Goal: Task Accomplishment & Management: Use online tool/utility

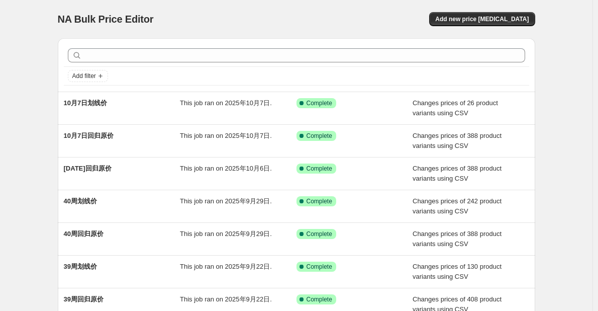
click at [27, 138] on div "NA Bulk Price Editor. This page is ready NA Bulk Price Editor Add new price [ME…" at bounding box center [296, 259] width 593 height 518
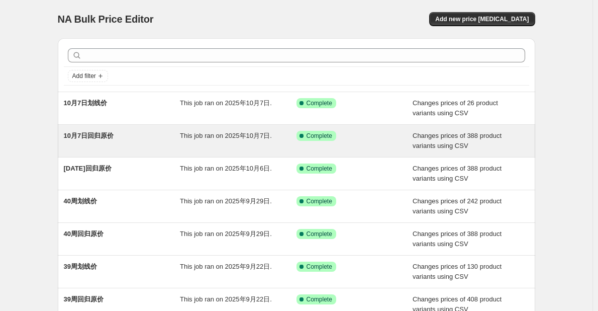
click at [138, 133] on div "10月7日回归原价" at bounding box center [122, 141] width 117 height 20
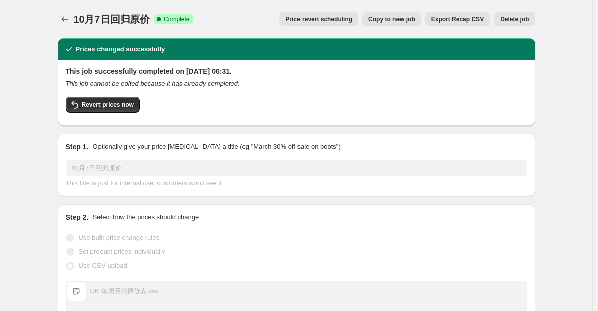
click at [409, 23] on span "Copy to new job" at bounding box center [391, 19] width 47 height 8
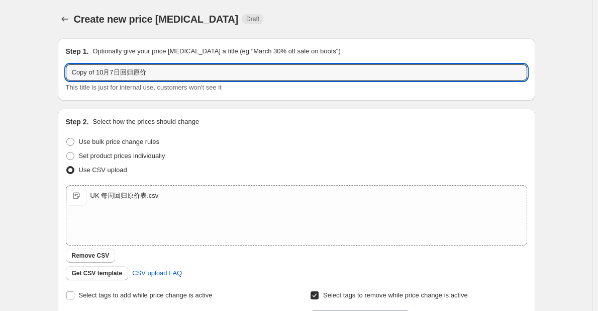
drag, startPoint x: 100, startPoint y: 72, endPoint x: 43, endPoint y: 66, distance: 57.2
click at [43, 66] on div "Create new price [MEDICAL_DATA]. This page is ready Create new price [MEDICAL_D…" at bounding box center [296, 261] width 593 height 522
type input "[DATE]回归原价"
click at [38, 66] on div "Create new price [MEDICAL_DATA]. This page is ready Create new price [MEDICAL_D…" at bounding box center [296, 261] width 593 height 522
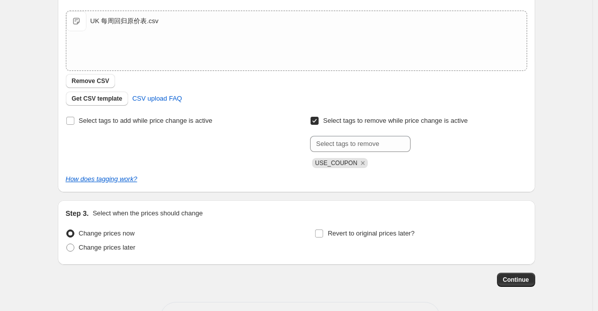
scroll to position [212, 0]
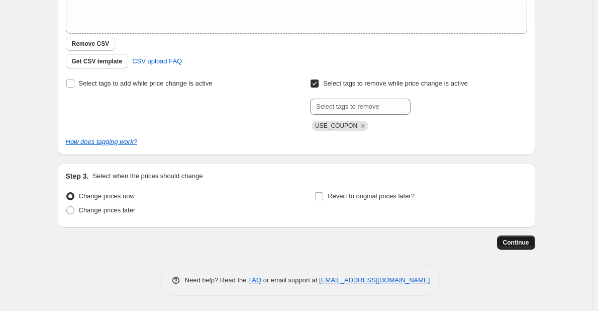
click at [507, 239] on span "Continue" at bounding box center [516, 242] width 26 height 8
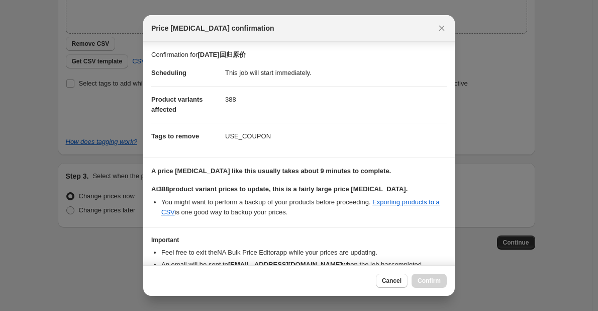
scroll to position [57, 0]
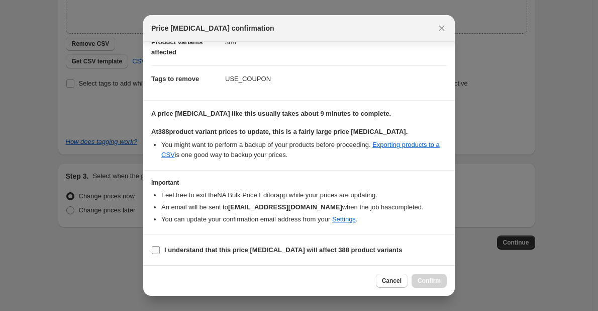
click at [195, 248] on b "I understand that this price [MEDICAL_DATA] will affect 388 product variants" at bounding box center [283, 250] width 238 height 8
click at [160, 248] on input "I understand that this price [MEDICAL_DATA] will affect 388 product variants" at bounding box center [156, 250] width 8 height 8
checkbox input "true"
click at [419, 277] on span "Confirm" at bounding box center [429, 280] width 23 height 8
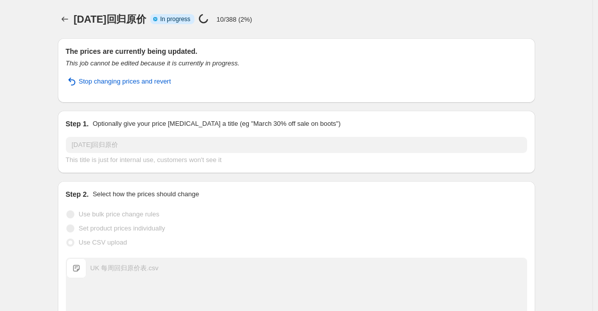
click at [285, 5] on div "[DATE]回归原价. This page is ready [DATE]回归原价 Info Partially complete In progress P…" at bounding box center [297, 19] width 478 height 38
click at [585, 224] on div "[DATE]回归原价. This page is ready [DATE]回归原价 Info Partially complete In progress P…" at bounding box center [296, 286] width 593 height 573
click at [69, 22] on icon "Price change jobs" at bounding box center [65, 19] width 10 height 10
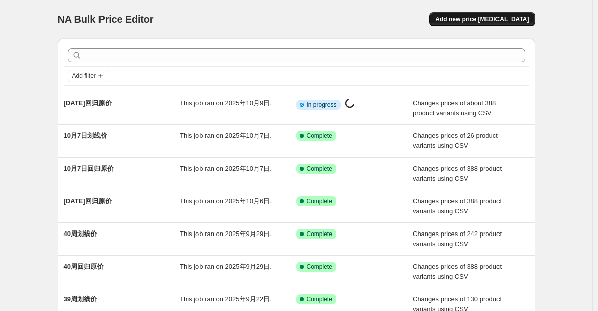
click at [496, 21] on span "Add new price [MEDICAL_DATA]" at bounding box center [482, 19] width 94 height 8
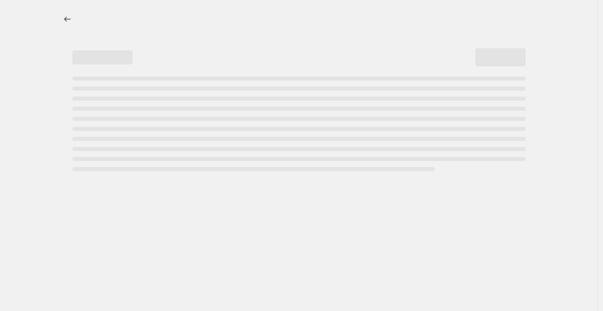
select select "percentage"
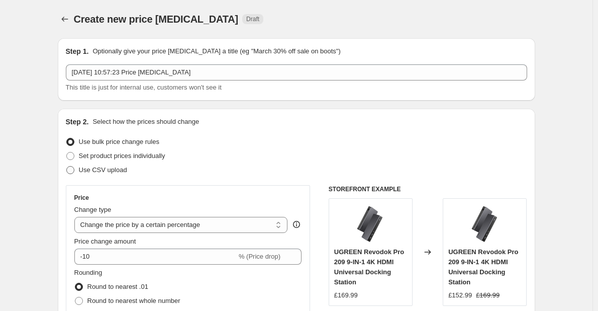
click at [107, 168] on span "Use CSV upload" at bounding box center [103, 170] width 48 height 8
click at [67, 166] on input "Use CSV upload" at bounding box center [66, 166] width 1 height 1
radio input "true"
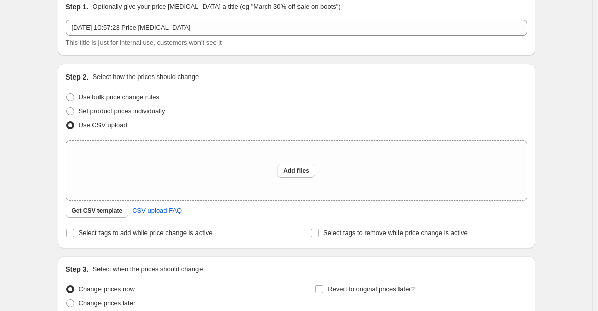
scroll to position [101, 0]
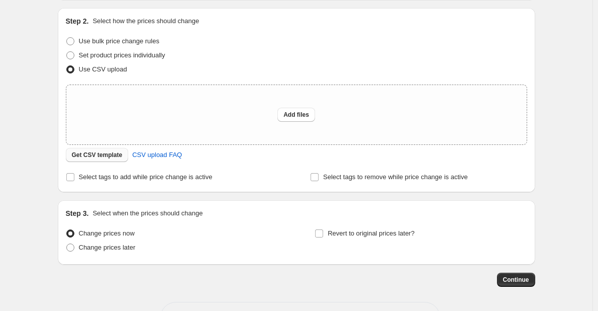
click at [107, 157] on span "Get CSV template" at bounding box center [97, 155] width 51 height 8
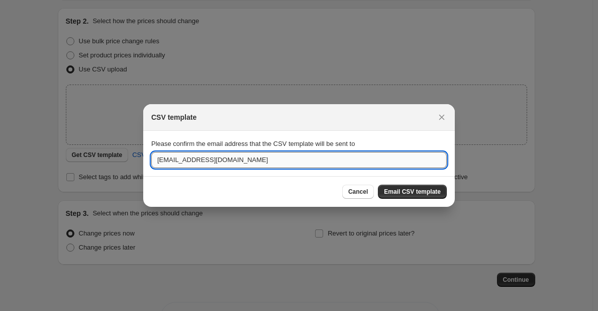
click at [167, 160] on input "[EMAIL_ADDRESS][DOMAIN_NAME]" at bounding box center [299, 160] width 296 height 16
drag, startPoint x: 168, startPoint y: 160, endPoint x: 141, endPoint y: 160, distance: 27.1
type input "[DOMAIN_NAME][EMAIL_ADDRESS][DOMAIN_NAME]"
click at [393, 188] on button "Email CSV template" at bounding box center [412, 191] width 69 height 14
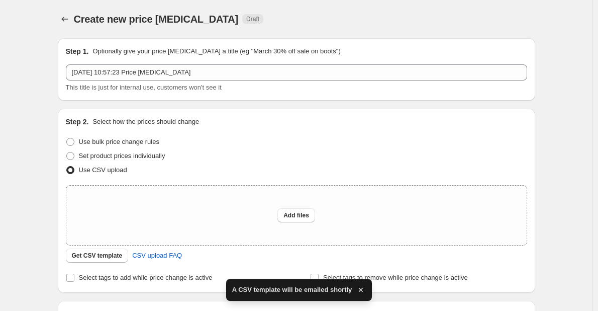
scroll to position [101, 0]
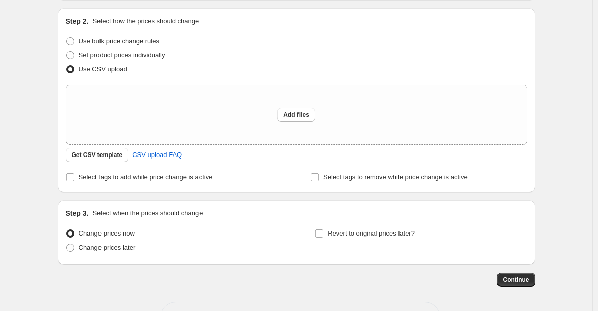
click at [564, 138] on div "Create new price [MEDICAL_DATA]. This page is ready Create new price [MEDICAL_D…" at bounding box center [296, 123] width 593 height 448
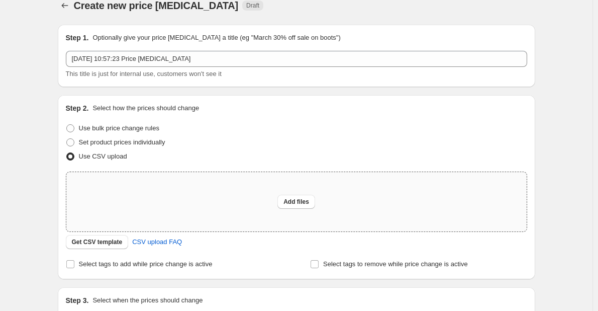
scroll to position [0, 0]
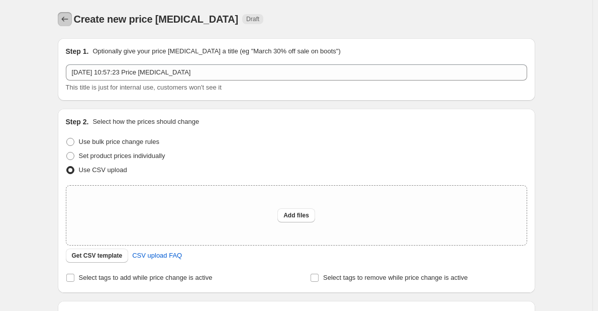
click at [70, 19] on icon "Price change jobs" at bounding box center [65, 19] width 10 height 10
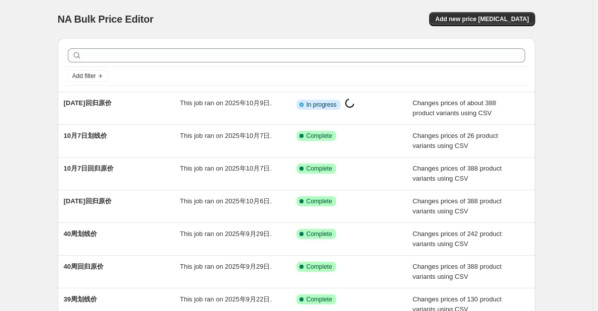
click at [203, 12] on div "NA Bulk Price Editor. This page is ready NA Bulk Price Editor Add new price [ME…" at bounding box center [297, 19] width 478 height 38
click at [229, 16] on div "NA Bulk Price Editor" at bounding box center [173, 19] width 230 height 14
click at [224, 22] on div "NA Bulk Price Editor" at bounding box center [173, 19] width 230 height 14
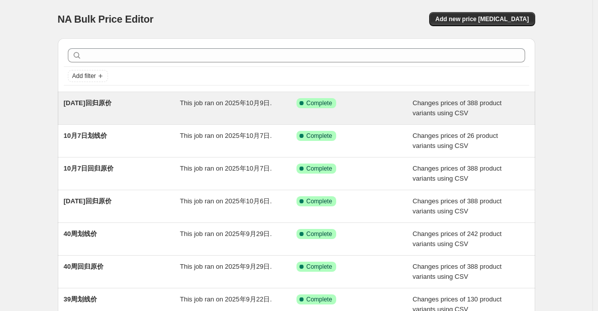
click at [213, 106] on span "This job ran on 2025年10月9日." at bounding box center [226, 103] width 92 height 8
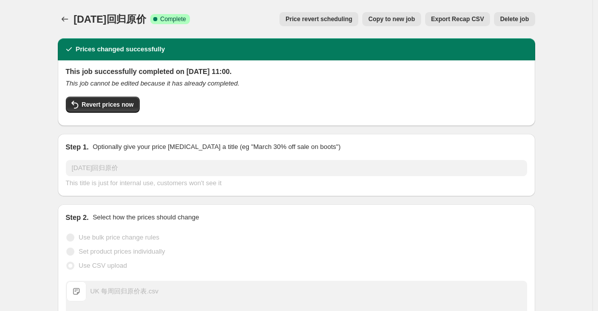
scroll to position [271, 0]
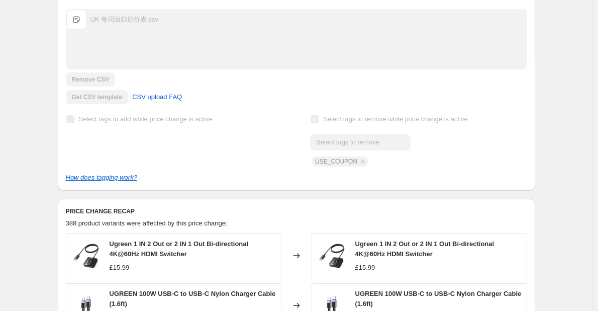
click at [569, 136] on div "[DATE]回归原价. This page is ready [DATE]回归原价 Success Complete Complete Price rever…" at bounding box center [296, 184] width 593 height 911
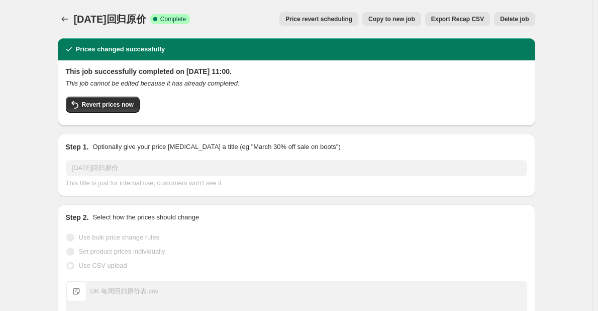
click at [513, 19] on span "Delete job" at bounding box center [514, 19] width 29 height 8
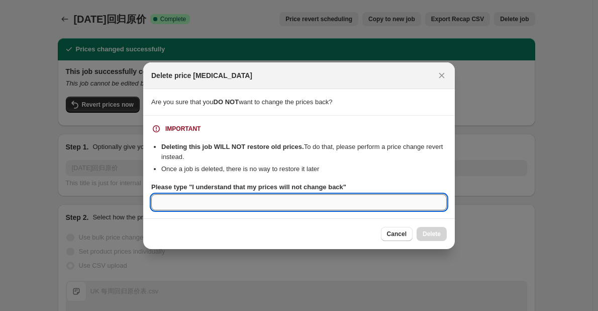
click at [379, 198] on input "Please type "I understand that my prices will not change back"" at bounding box center [299, 202] width 296 height 16
click at [442, 73] on icon "Close" at bounding box center [442, 75] width 10 height 10
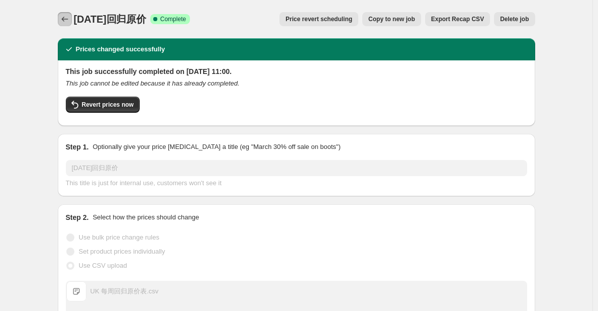
click at [64, 23] on icon "Price change jobs" at bounding box center [65, 19] width 10 height 10
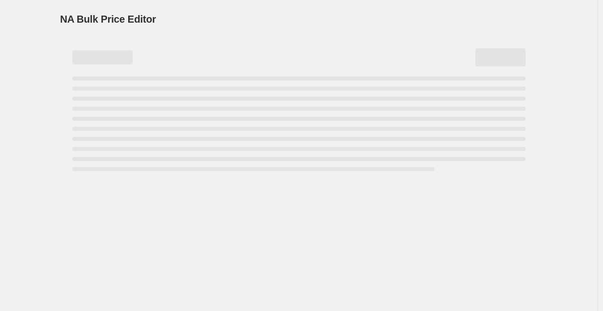
click at [142, 7] on div "NA Bulk Price Editor. This page is ready NA Bulk Price Editor" at bounding box center [299, 19] width 478 height 38
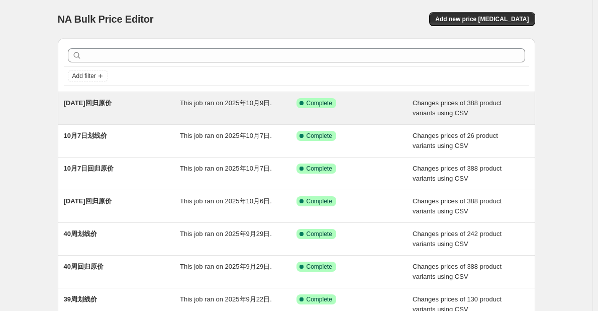
click at [213, 101] on span "This job ran on 2025年10月9日." at bounding box center [226, 103] width 92 height 8
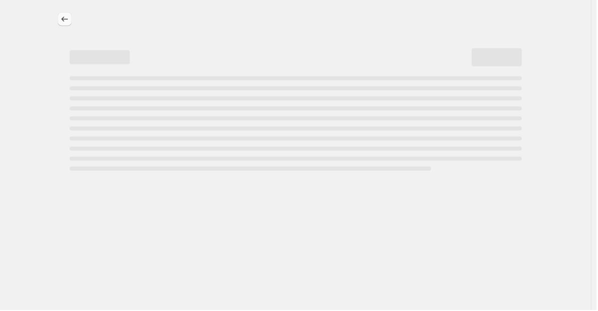
click at [70, 15] on icon "Price change jobs" at bounding box center [65, 19] width 10 height 10
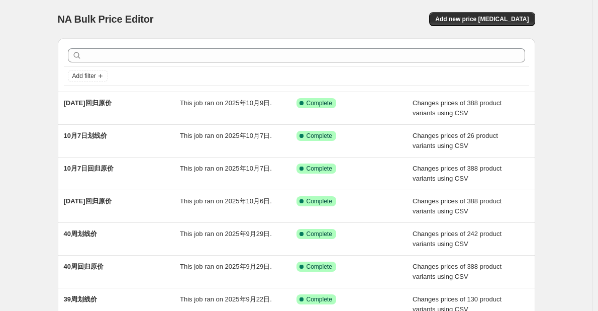
click at [244, 15] on div "NA Bulk Price Editor" at bounding box center [173, 19] width 230 height 14
click at [242, 3] on div "NA Bulk Price Editor. This page is ready NA Bulk Price Editor Add new price [ME…" at bounding box center [297, 19] width 478 height 38
click at [24, 51] on div "NA Bulk Price Editor. This page is ready NA Bulk Price Editor Add new price [ME…" at bounding box center [296, 259] width 593 height 518
